Goal: Task Accomplishment & Management: Use online tool/utility

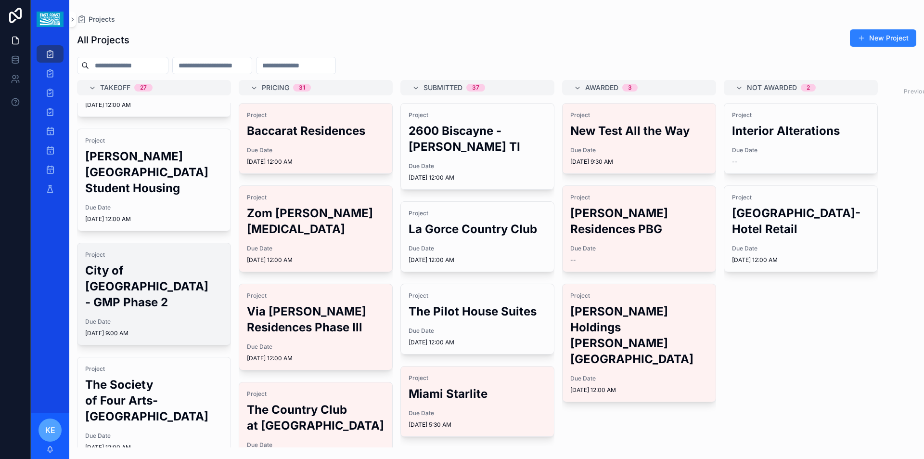
scroll to position [144, 0]
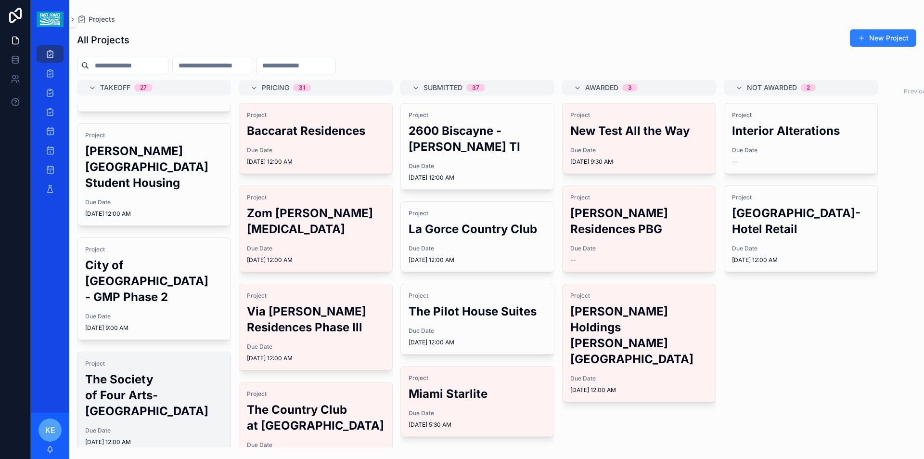
click at [106, 379] on h2 "The Society of Four Arts-[GEOGRAPHIC_DATA]" at bounding box center [154, 395] width 138 height 48
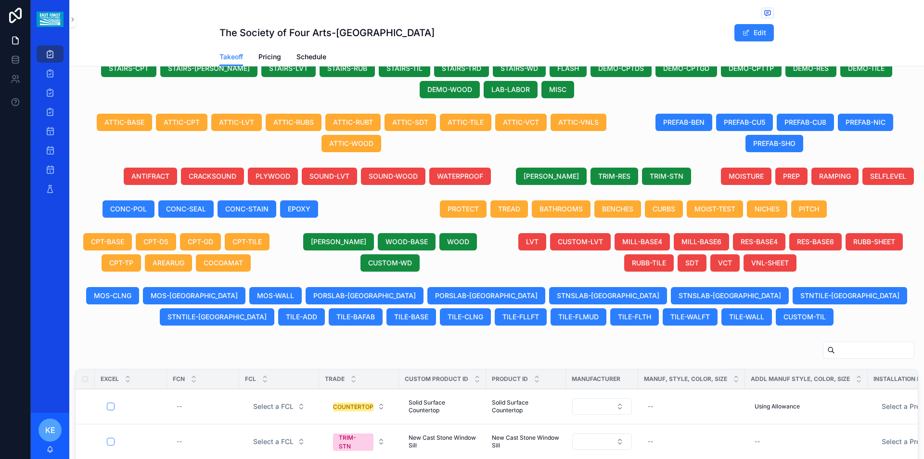
scroll to position [289, 0]
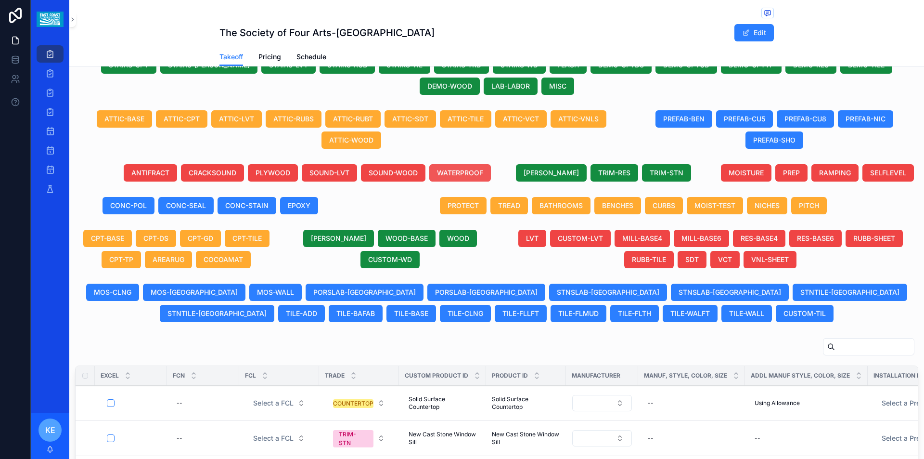
click at [472, 175] on span "WATERPROOF" at bounding box center [460, 173] width 46 height 10
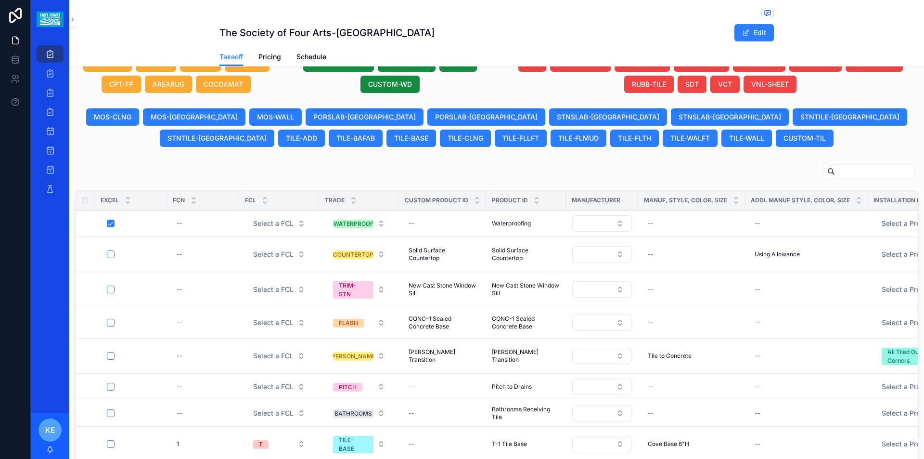
scroll to position [499, 0]
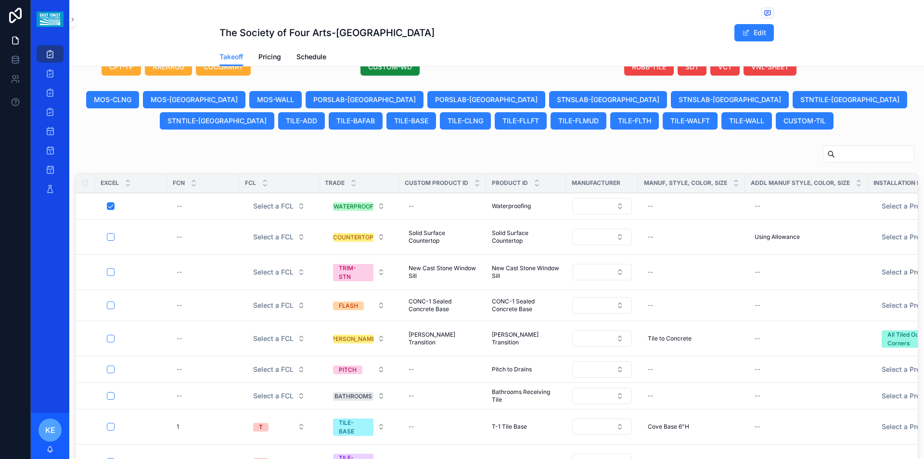
click at [534, 208] on div "Waterproofing Waterproofing" at bounding box center [526, 206] width 68 height 8
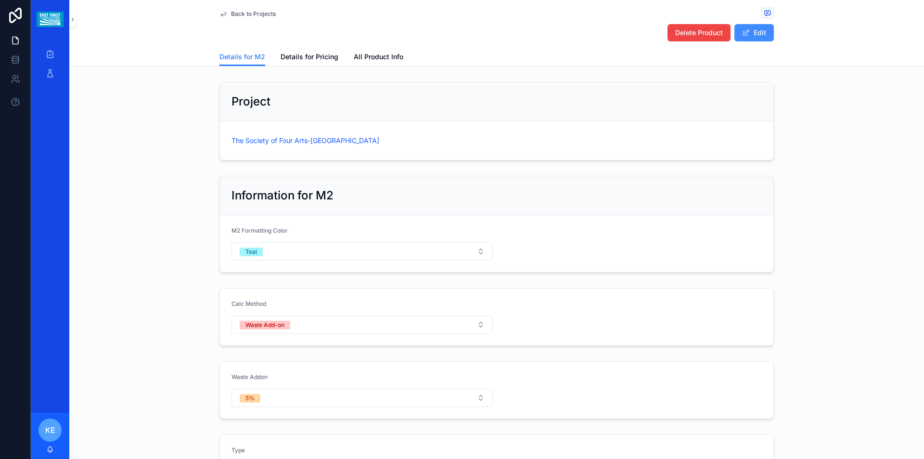
click at [757, 29] on button "Edit" at bounding box center [753, 32] width 39 height 17
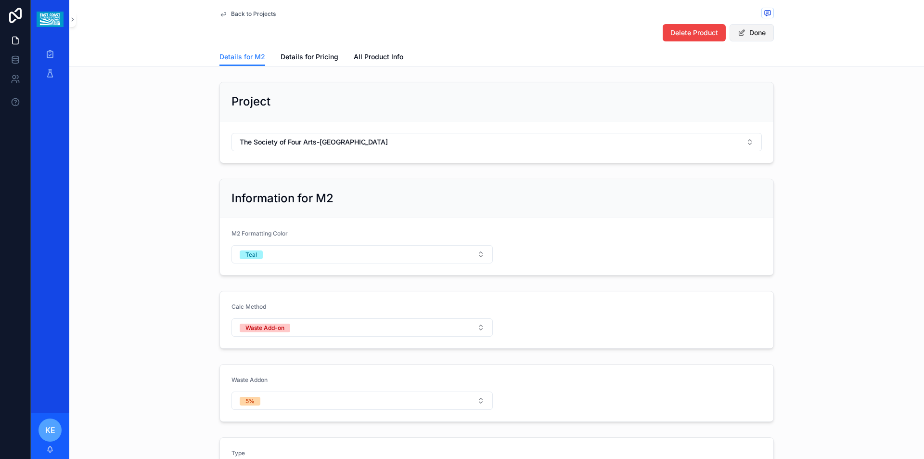
click at [758, 37] on button "Done" at bounding box center [752, 32] width 44 height 17
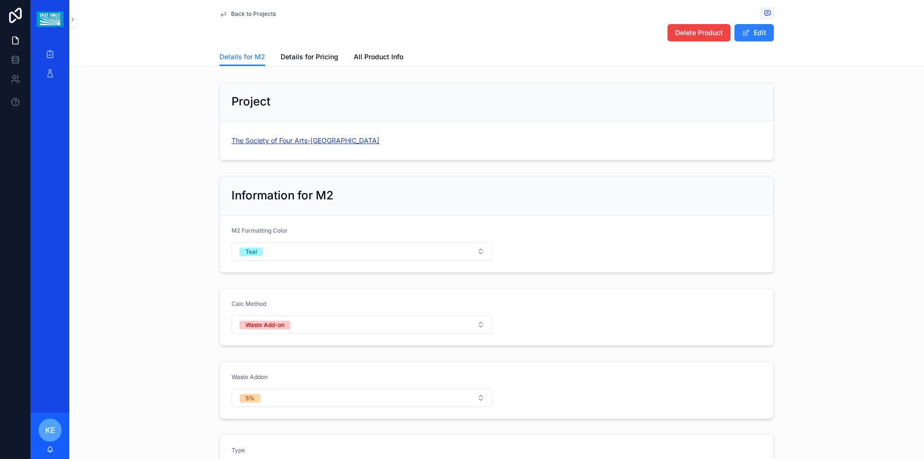
click at [318, 142] on span "The Society of Four Arts-[GEOGRAPHIC_DATA]" at bounding box center [305, 141] width 148 height 10
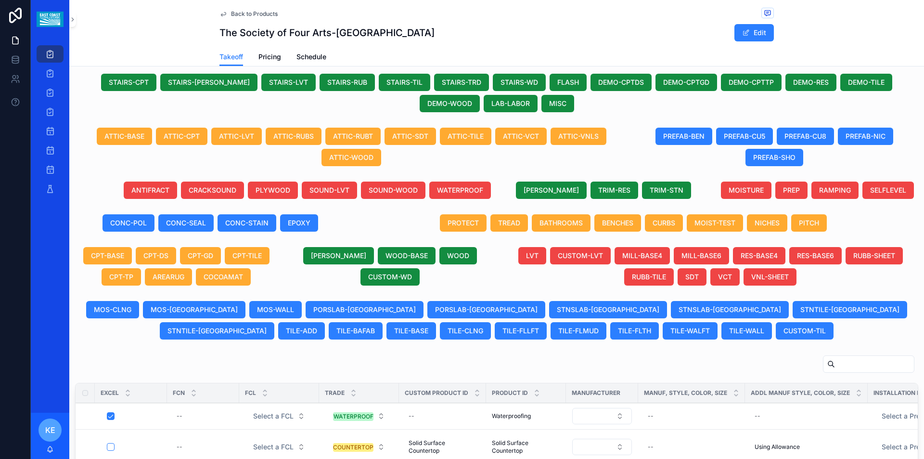
scroll to position [481, 0]
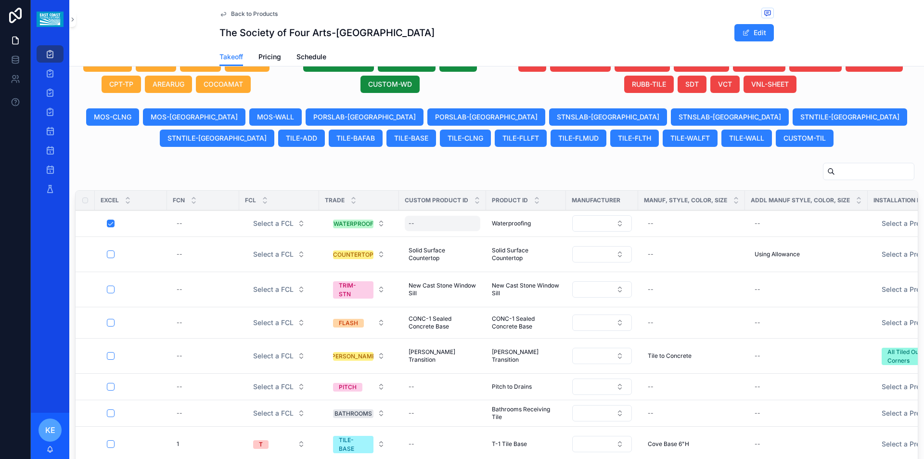
click at [419, 228] on div "--" at bounding box center [443, 223] width 76 height 15
type input "**********"
click button "scrollable content" at bounding box center [527, 237] width 12 height 12
click at [653, 221] on div "--" at bounding box center [691, 223] width 95 height 15
type input "**********"
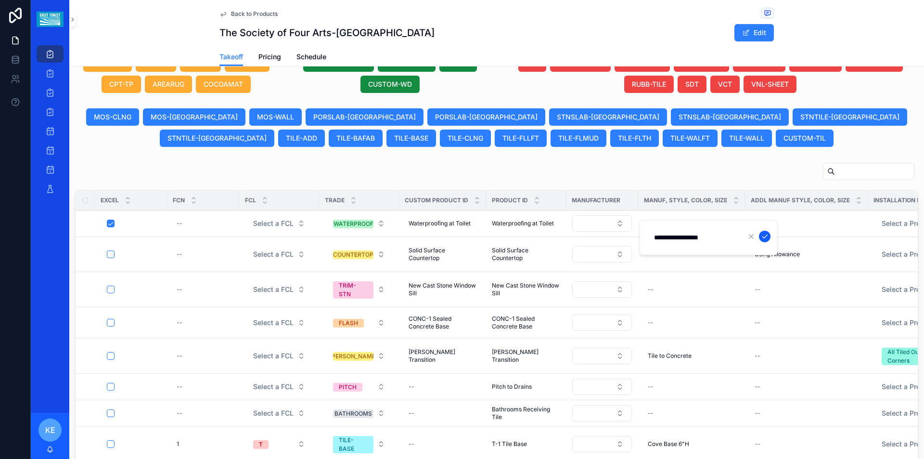
click at [767, 235] on icon "scrollable content" at bounding box center [765, 236] width 8 height 8
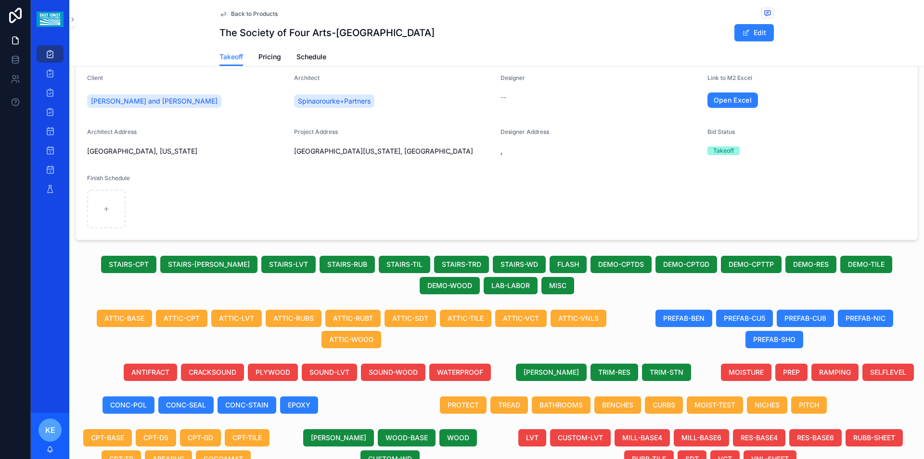
scroll to position [0, 0]
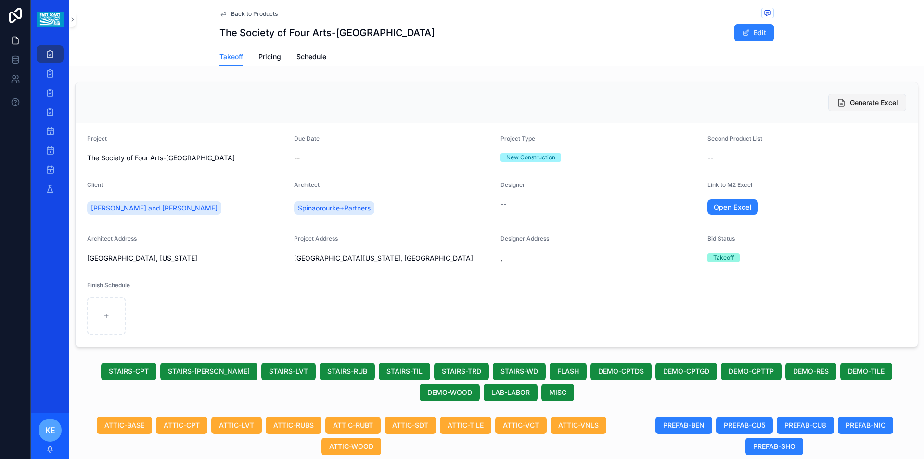
click at [865, 102] on span "Generate Excel" at bounding box center [874, 103] width 48 height 10
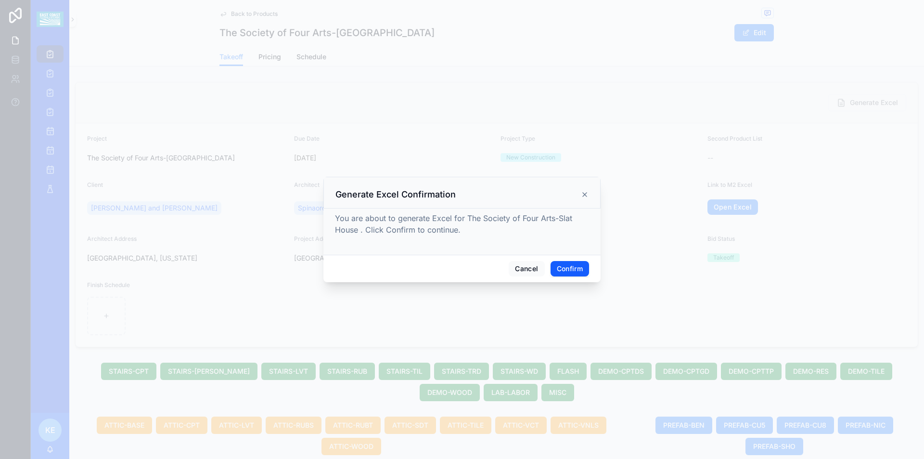
click at [572, 270] on button "Confirm" at bounding box center [570, 268] width 39 height 15
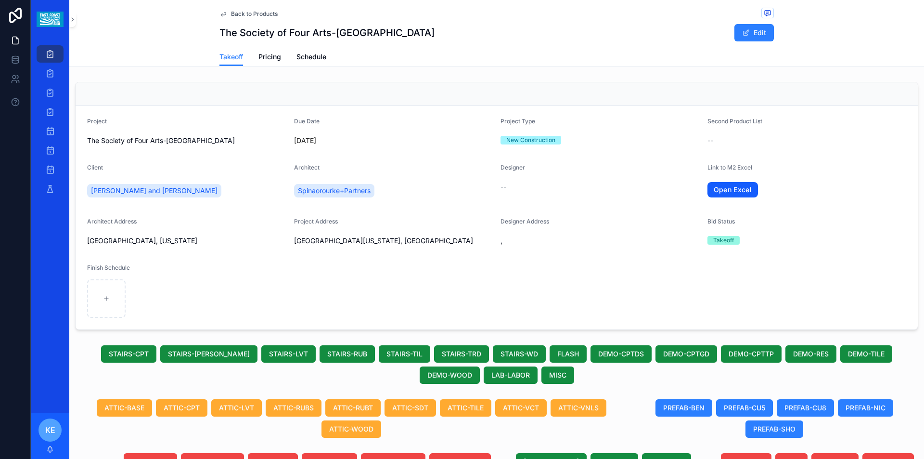
click at [735, 189] on link "Open Excel" at bounding box center [732, 189] width 51 height 15
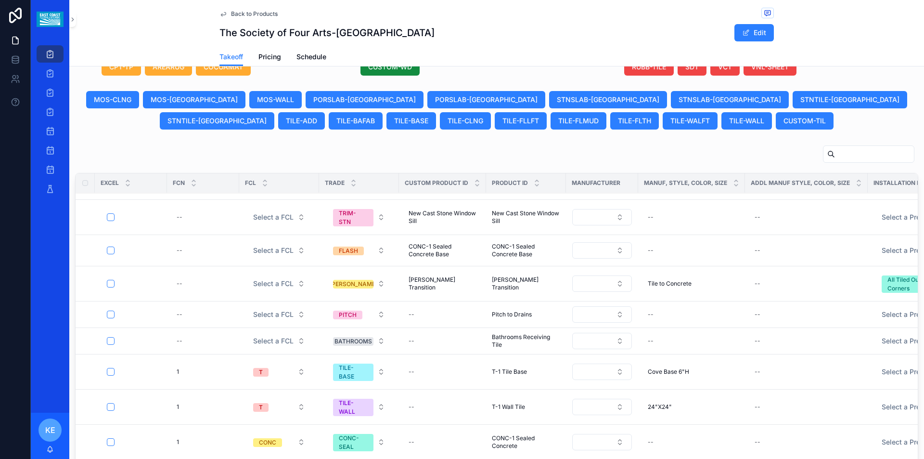
scroll to position [529, 0]
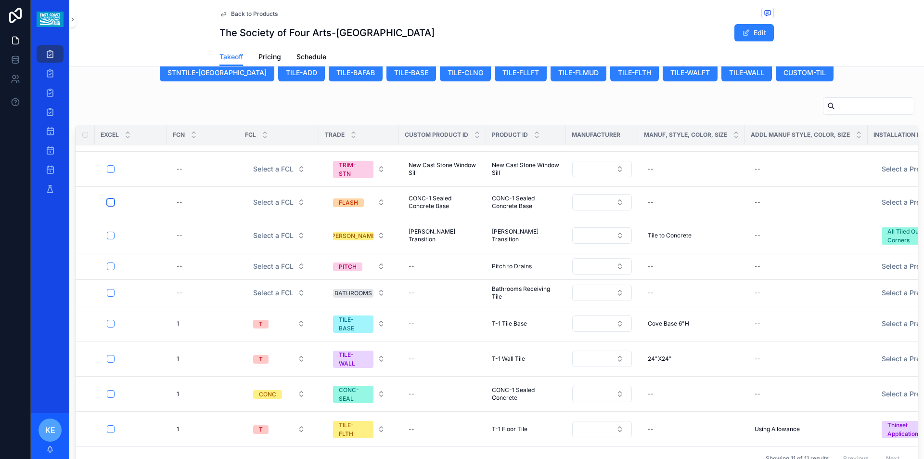
click at [111, 198] on button "scrollable content" at bounding box center [111, 202] width 8 height 8
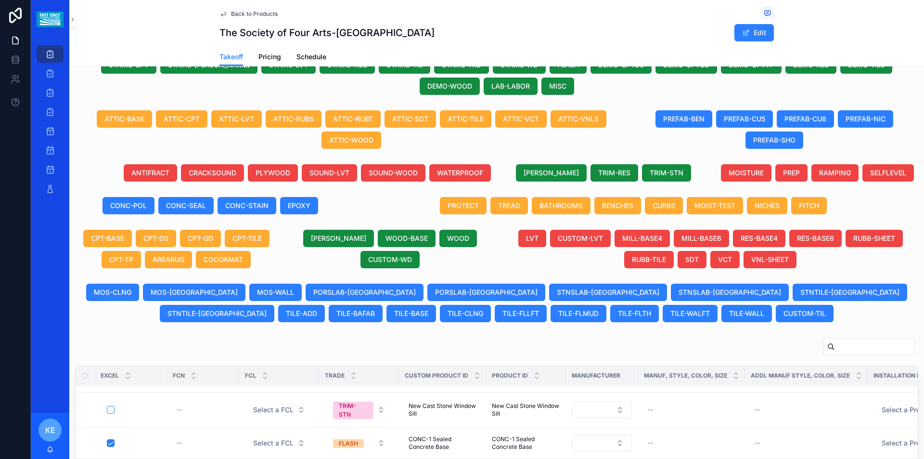
scroll to position [0, 0]
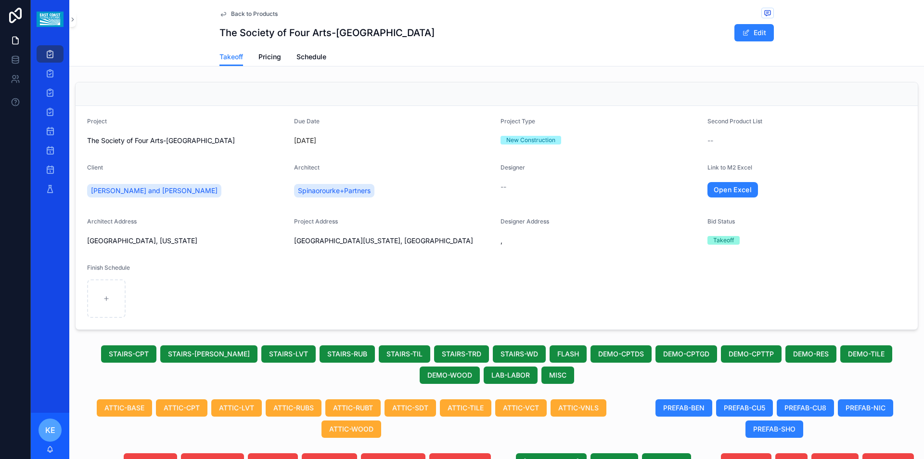
click at [873, 218] on div "Bid Status" at bounding box center [806, 224] width 199 height 12
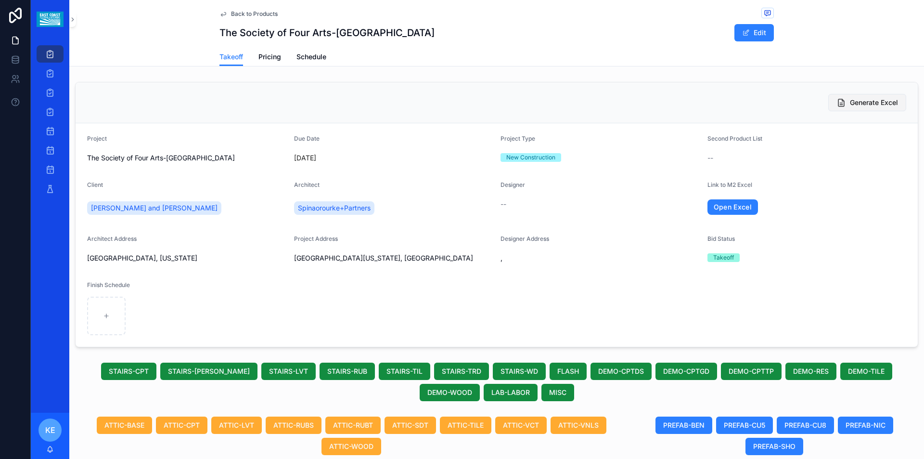
click at [869, 103] on span "Generate Excel" at bounding box center [874, 103] width 48 height 10
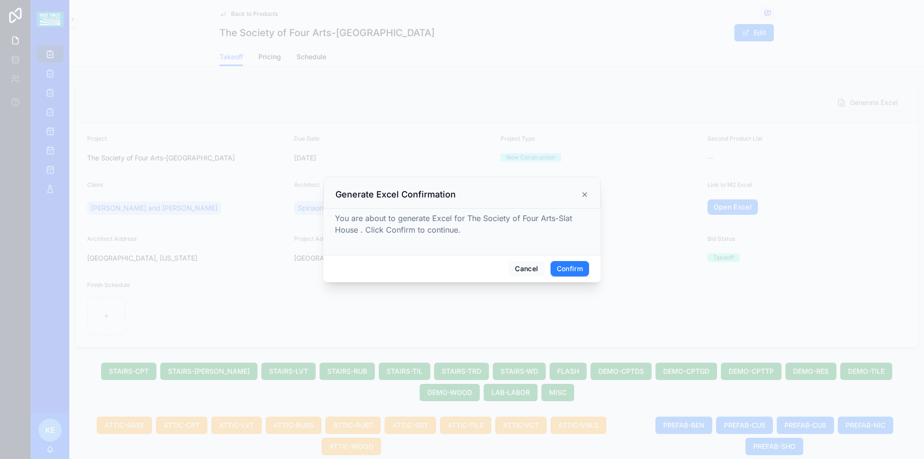
drag, startPoint x: 575, startPoint y: 271, endPoint x: 597, endPoint y: 263, distance: 23.6
click at [574, 271] on button "Confirm" at bounding box center [570, 268] width 39 height 15
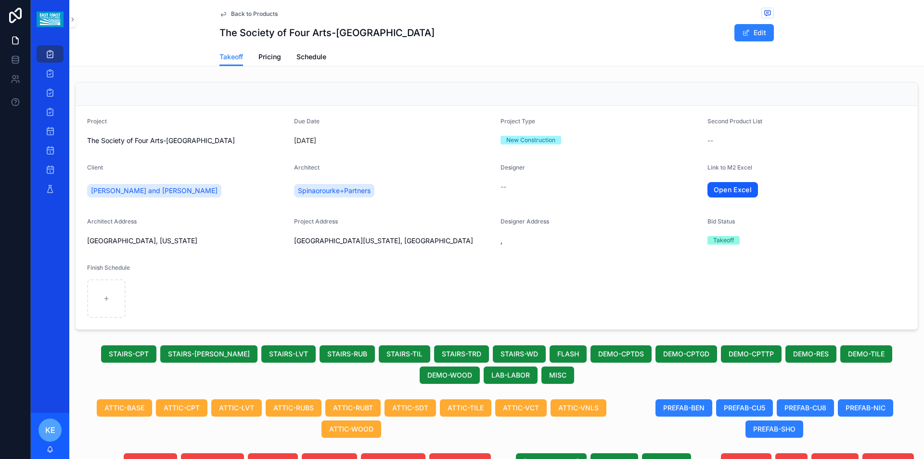
click at [733, 189] on link "Open Excel" at bounding box center [732, 189] width 51 height 15
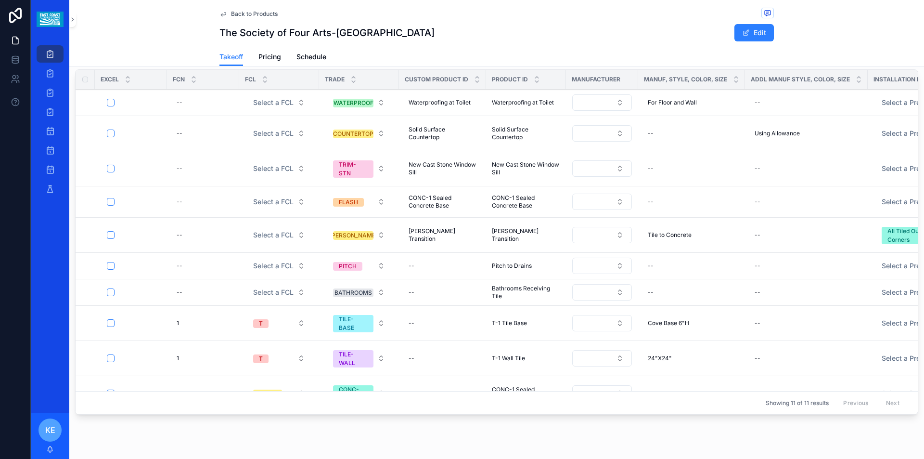
scroll to position [514, 0]
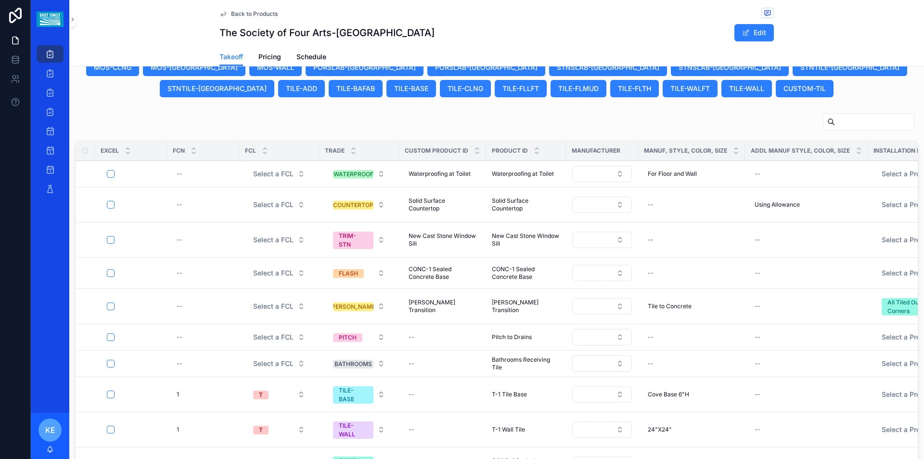
click at [855, 127] on input "scrollable content" at bounding box center [874, 121] width 79 height 13
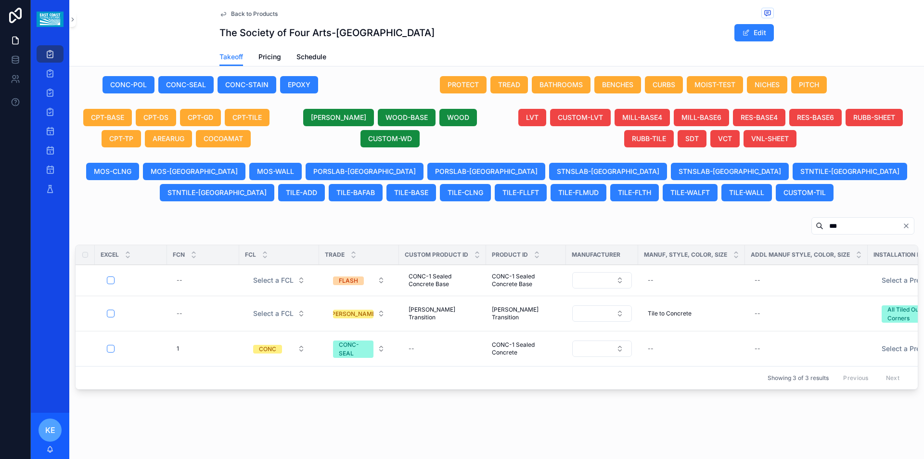
drag, startPoint x: 849, startPoint y: 215, endPoint x: 796, endPoint y: 223, distance: 53.5
click at [823, 223] on input "***" at bounding box center [862, 225] width 79 height 13
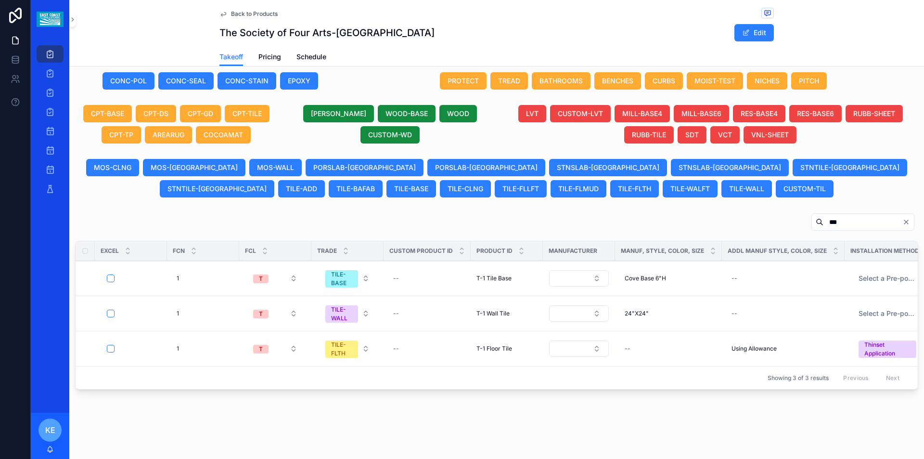
drag, startPoint x: 828, startPoint y: 216, endPoint x: 798, endPoint y: 219, distance: 30.1
click at [823, 219] on input "***" at bounding box center [862, 221] width 79 height 13
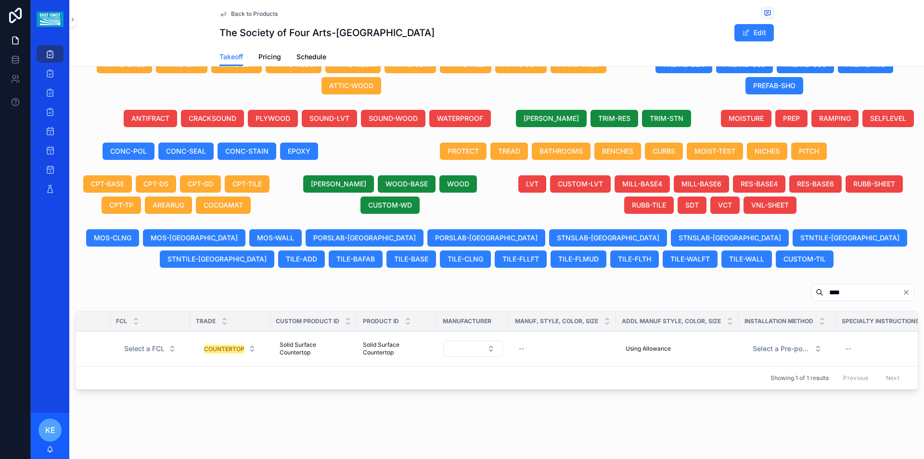
scroll to position [0, 127]
drag, startPoint x: 841, startPoint y: 280, endPoint x: 768, endPoint y: 283, distance: 73.7
click at [768, 283] on div "****" at bounding box center [496, 294] width 843 height 22
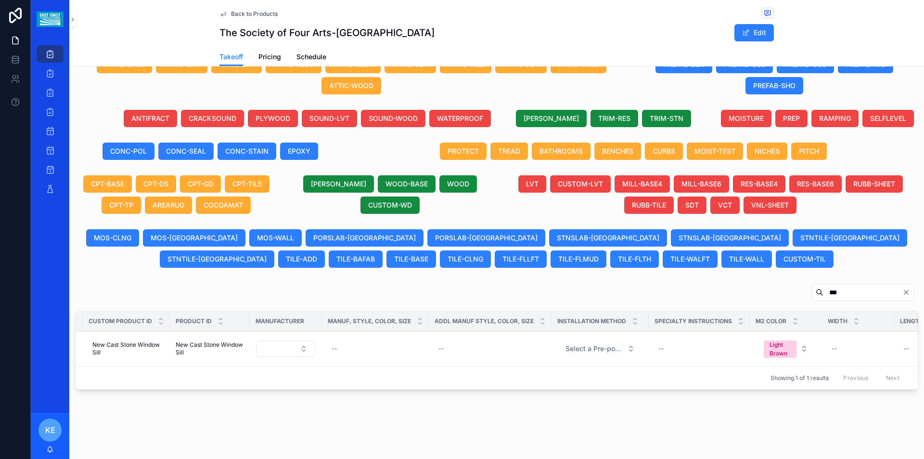
scroll to position [0, 270]
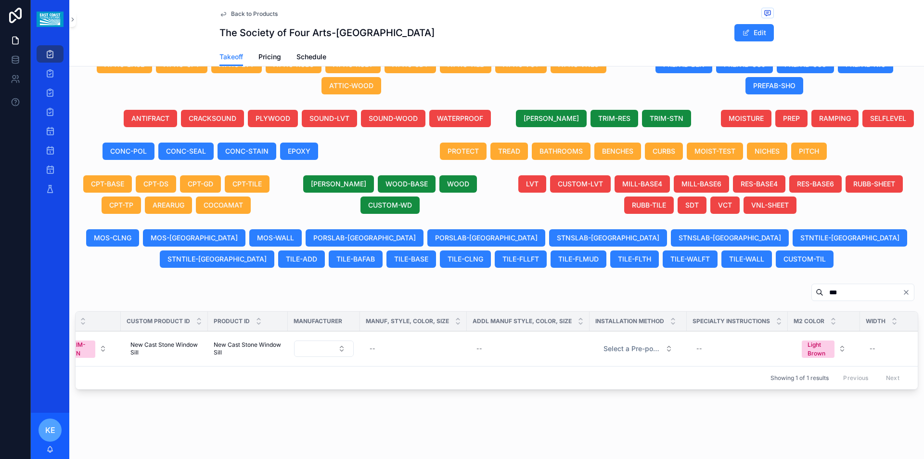
drag, startPoint x: 825, startPoint y: 285, endPoint x: 784, endPoint y: 284, distance: 40.9
click at [811, 284] on div "***" at bounding box center [862, 291] width 103 height 17
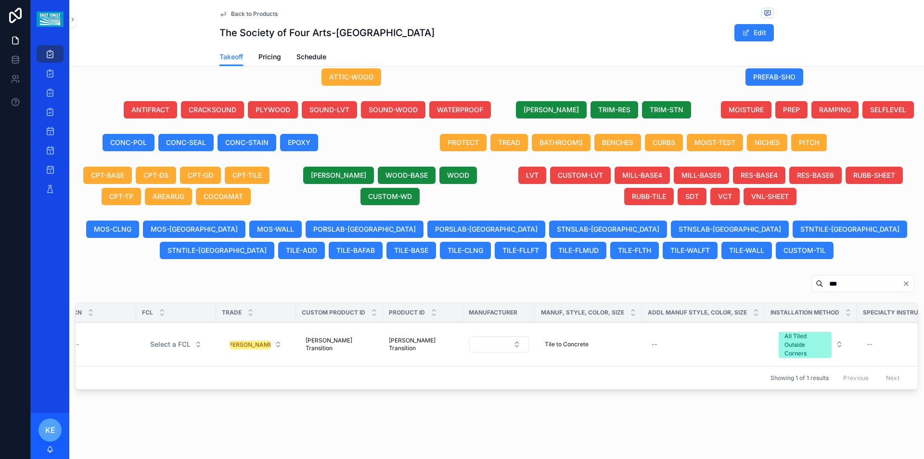
scroll to position [0, 104]
click at [763, 341] on td "All Tiled Outside Corners" at bounding box center [809, 344] width 92 height 44
click at [783, 341] on div "All Tiled Outside Corners" at bounding box center [803, 345] width 41 height 26
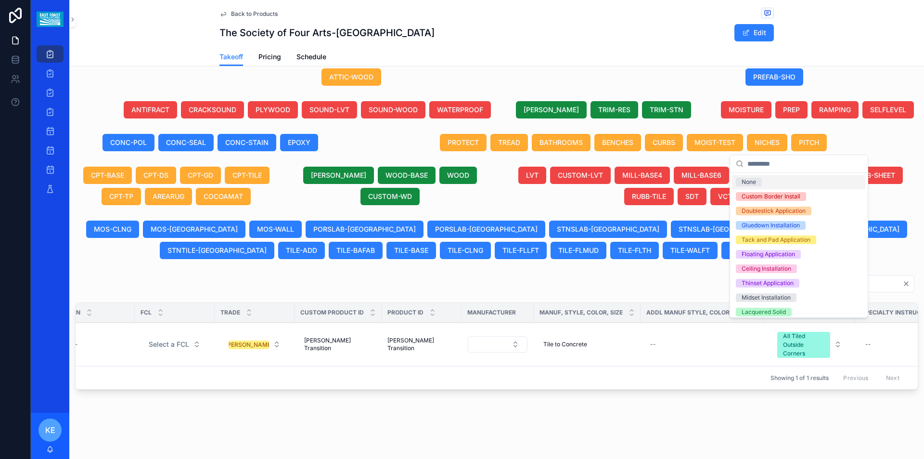
click at [756, 182] on div "None" at bounding box center [749, 182] width 14 height 9
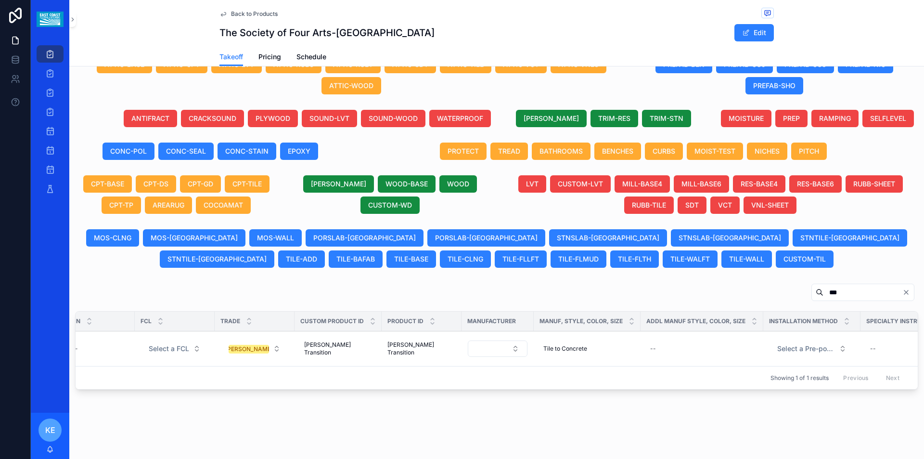
drag, startPoint x: 827, startPoint y: 285, endPoint x: 795, endPoint y: 285, distance: 32.2
click at [823, 285] on input "***" at bounding box center [862, 291] width 79 height 13
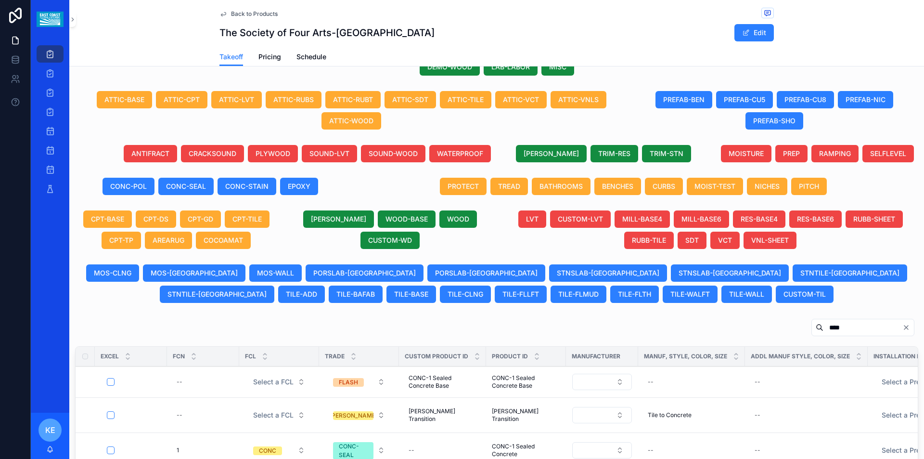
scroll to position [350, 0]
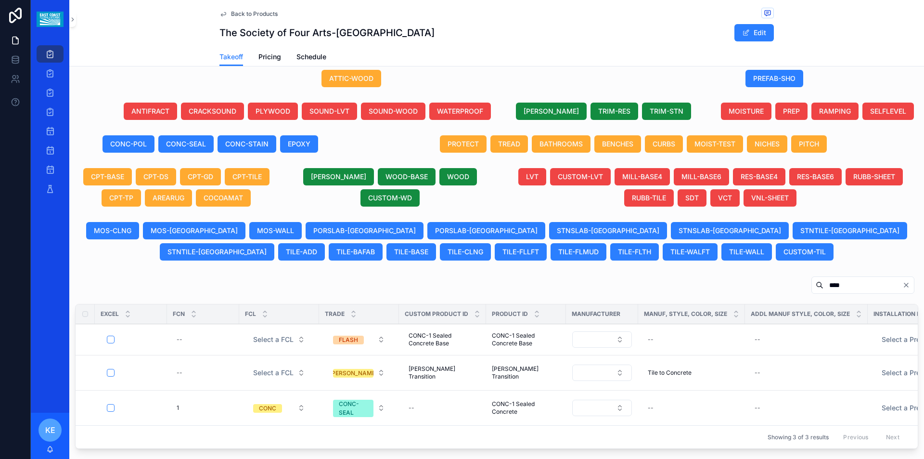
type input "****"
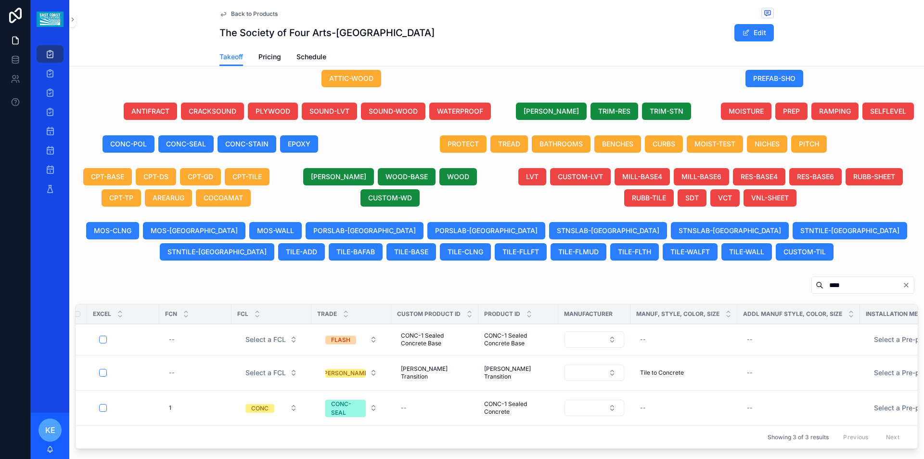
scroll to position [0, 0]
